Goal: Find specific page/section: Find specific page/section

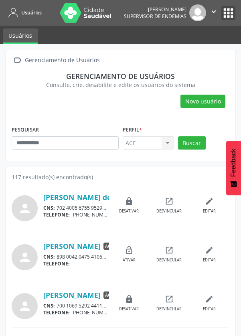
click at [230, 16] on button "apps" at bounding box center [229, 13] width 14 height 14
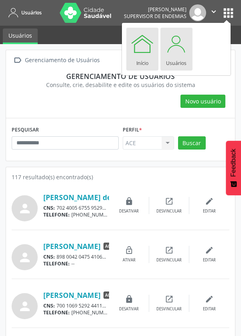
click at [141, 49] on div at bounding box center [142, 44] width 24 height 24
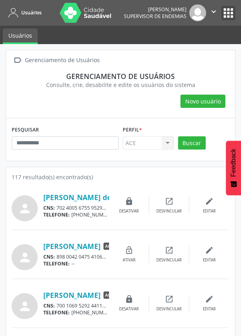
click at [226, 11] on button "apps" at bounding box center [229, 13] width 14 height 14
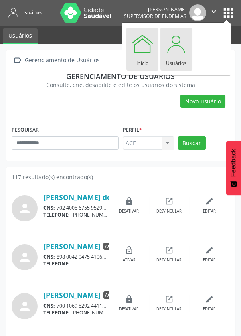
click at [134, 41] on div at bounding box center [142, 44] width 24 height 24
